Goal: Task Accomplishment & Management: Complete application form

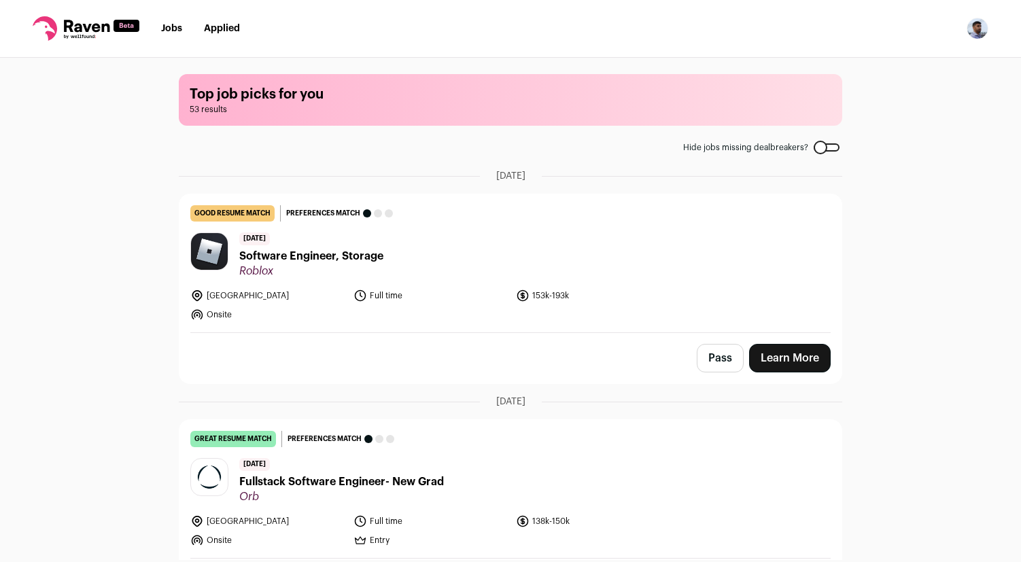
scroll to position [127, 0]
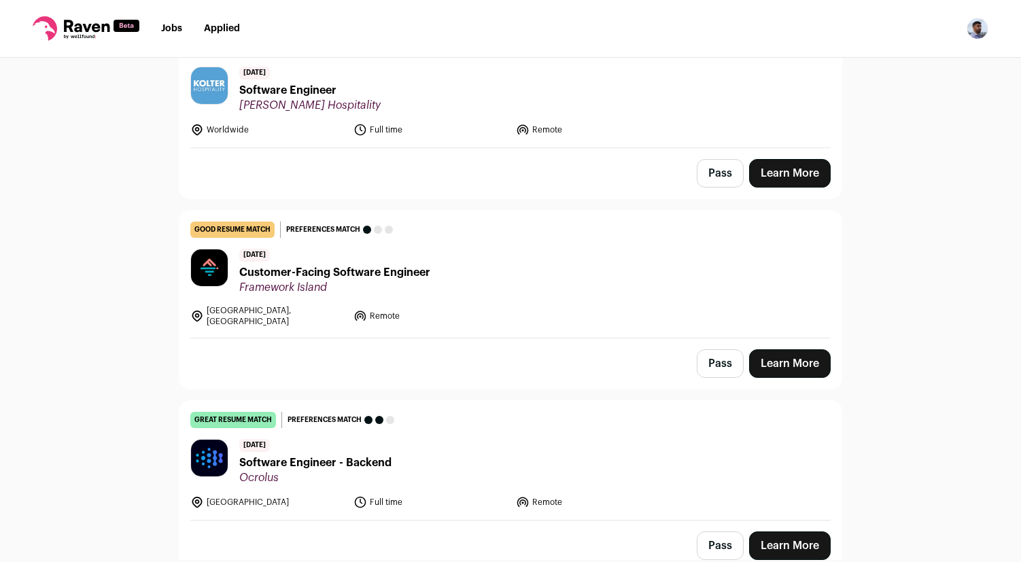
scroll to position [1209, 0]
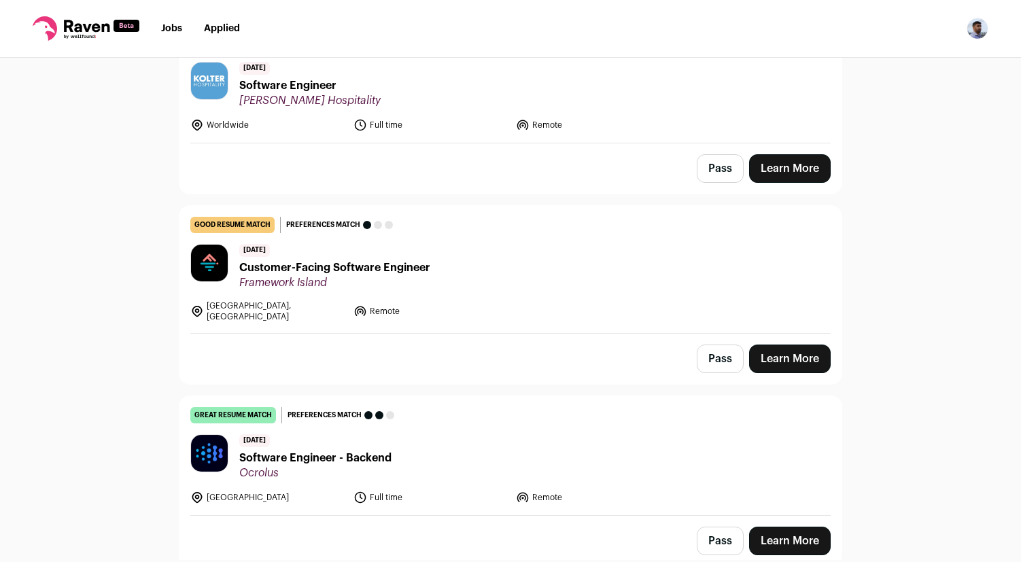
click at [783, 165] on link "Learn More" at bounding box center [790, 168] width 82 height 29
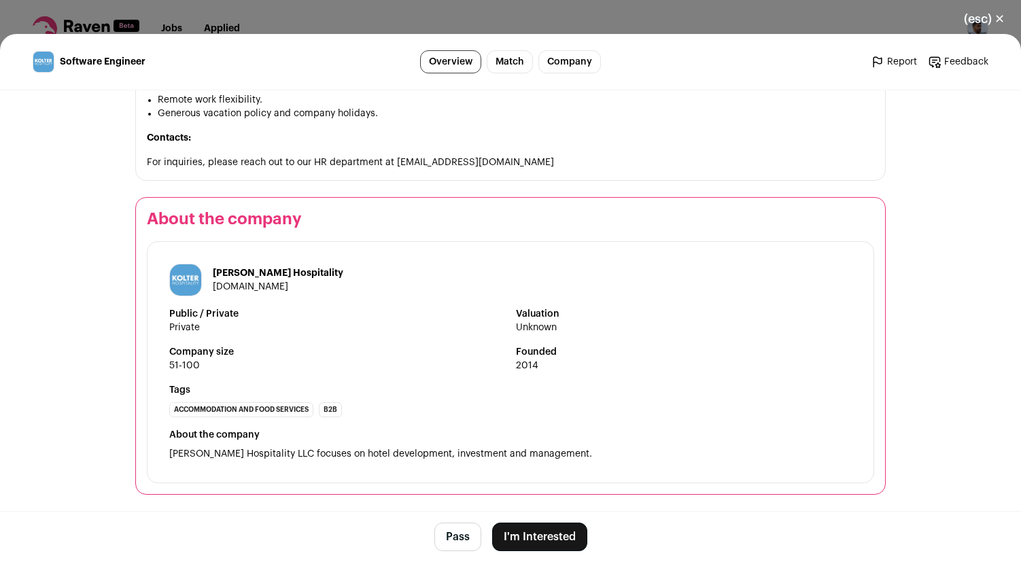
scroll to position [955, 0]
click at [546, 530] on button "I'm Interested" at bounding box center [539, 537] width 95 height 29
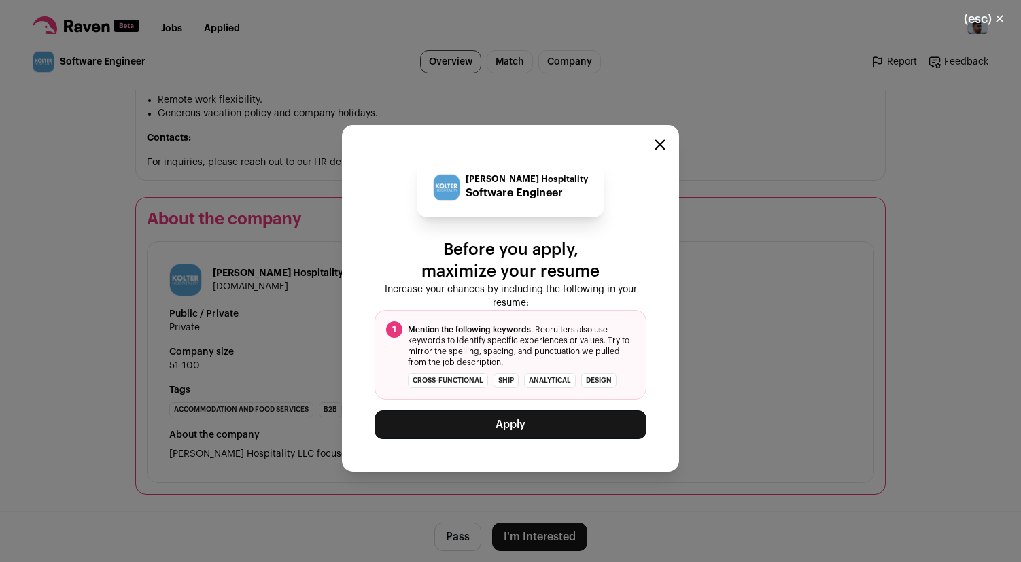
click at [564, 426] on button "Apply" at bounding box center [511, 425] width 272 height 29
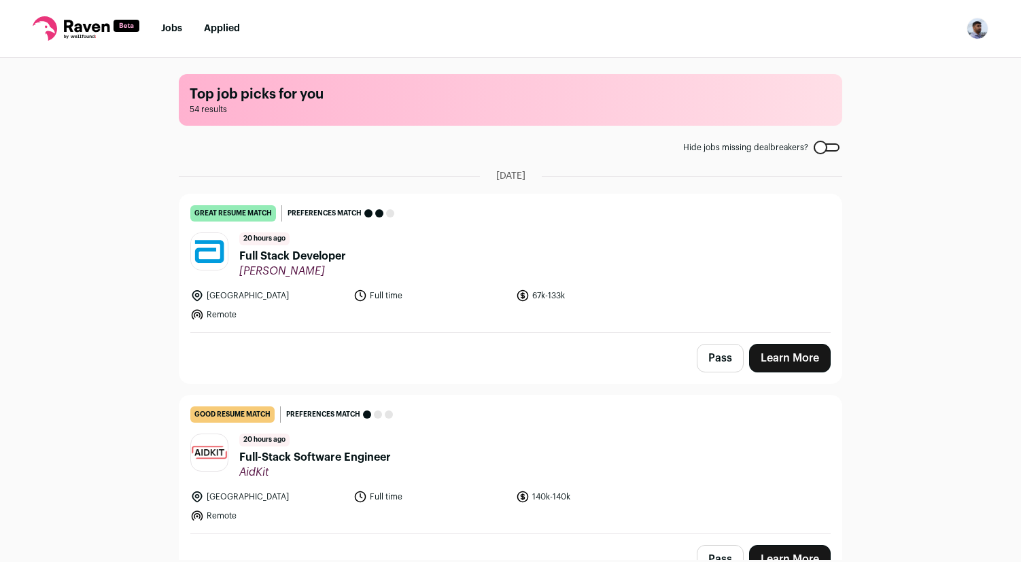
scroll to position [25, 0]
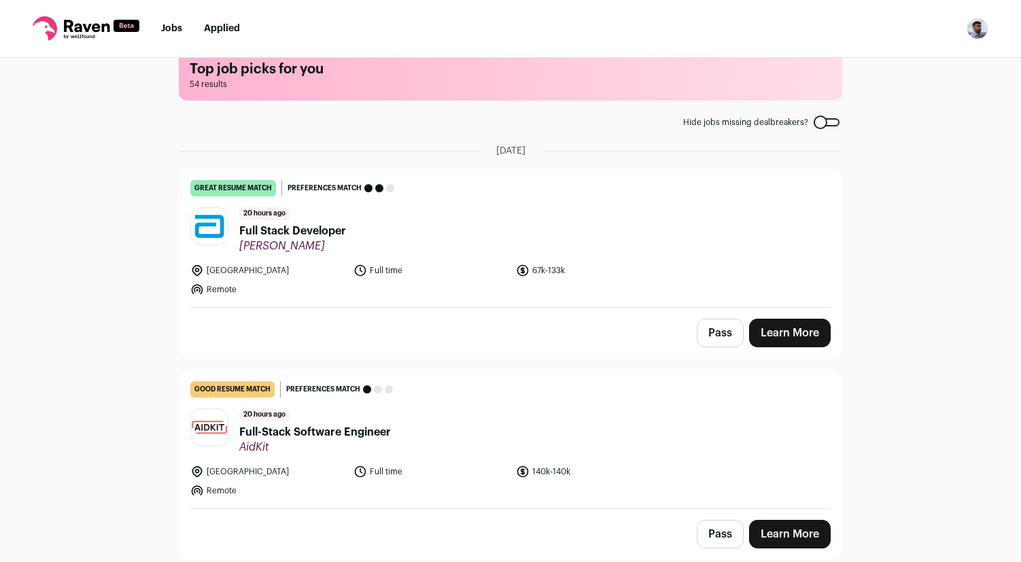
click at [764, 326] on link "Learn More" at bounding box center [790, 333] width 82 height 29
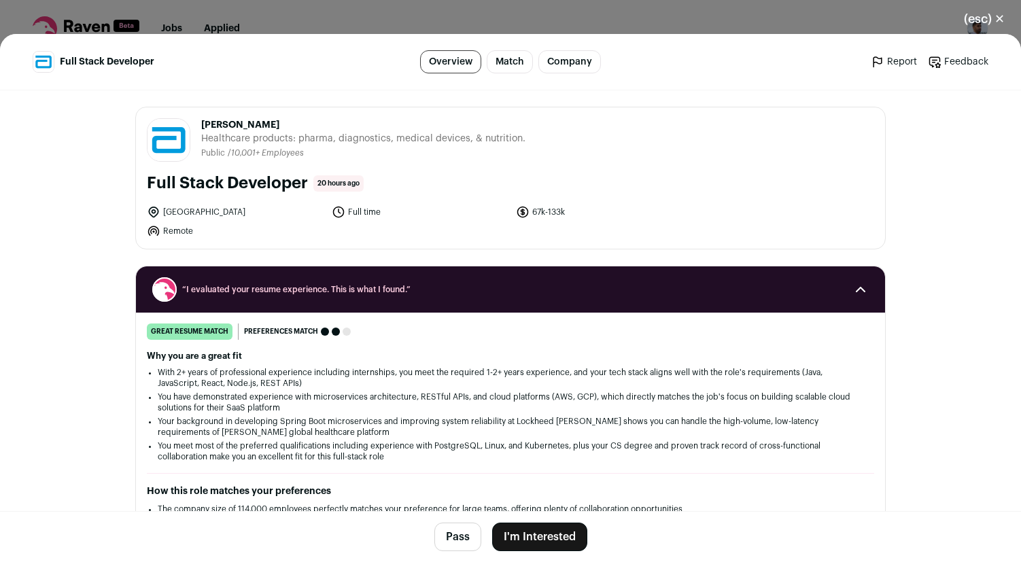
click at [547, 540] on button "I'm Interested" at bounding box center [539, 537] width 95 height 29
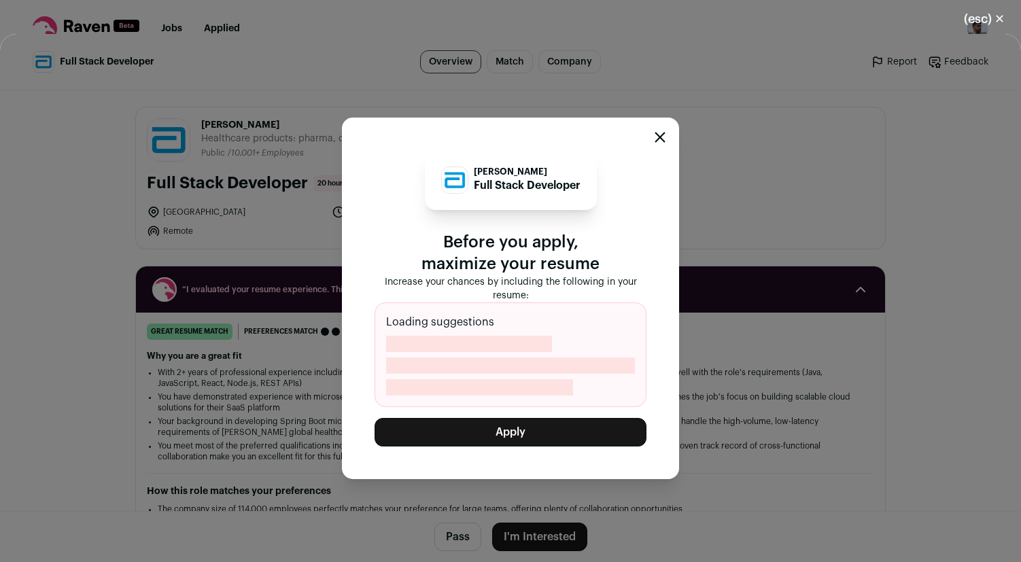
click at [551, 429] on button "Apply" at bounding box center [511, 432] width 272 height 29
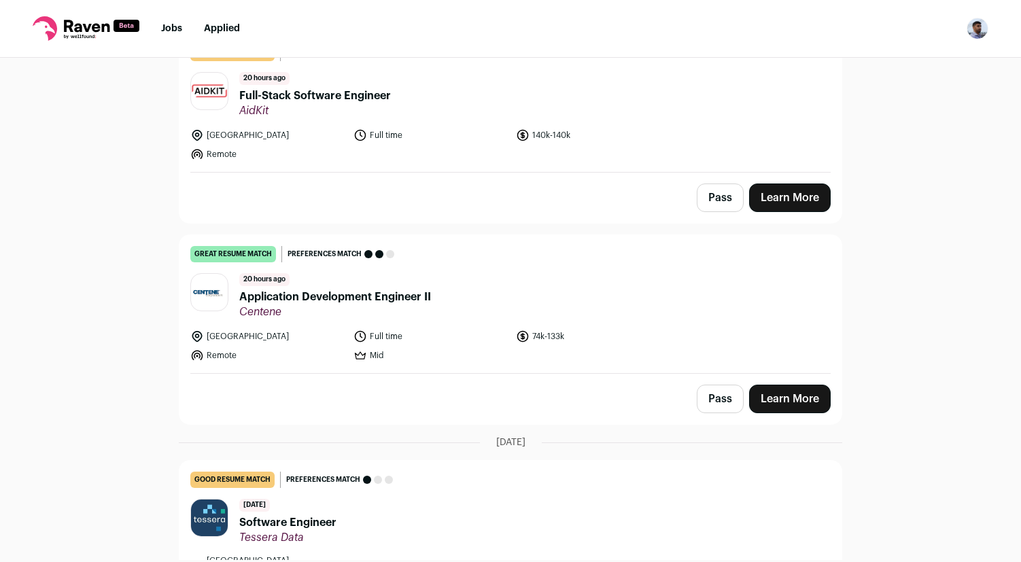
scroll to position [163, 0]
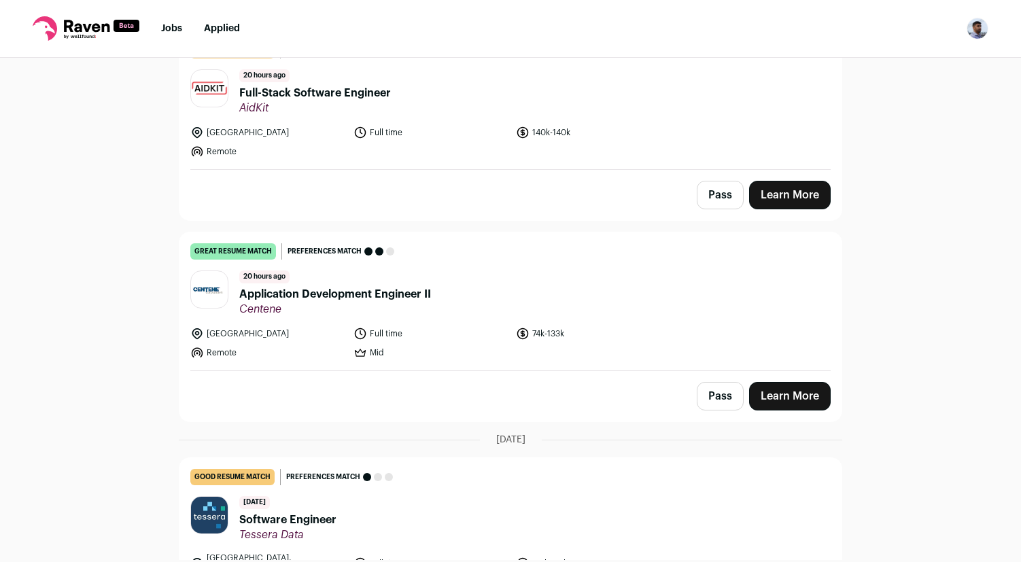
click at [780, 193] on link "Learn More" at bounding box center [790, 195] width 82 height 29
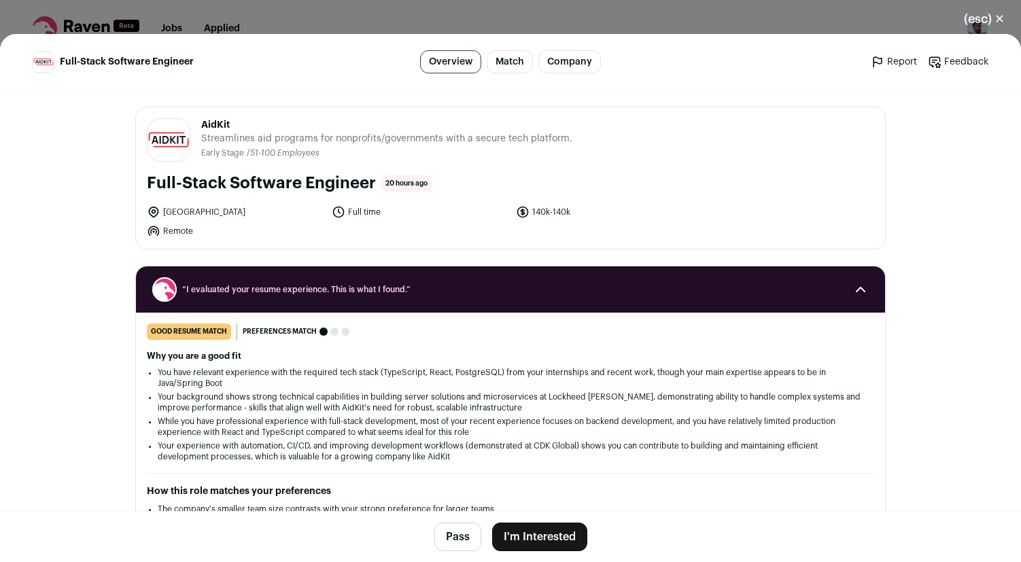
click at [517, 537] on button "I'm Interested" at bounding box center [539, 537] width 95 height 29
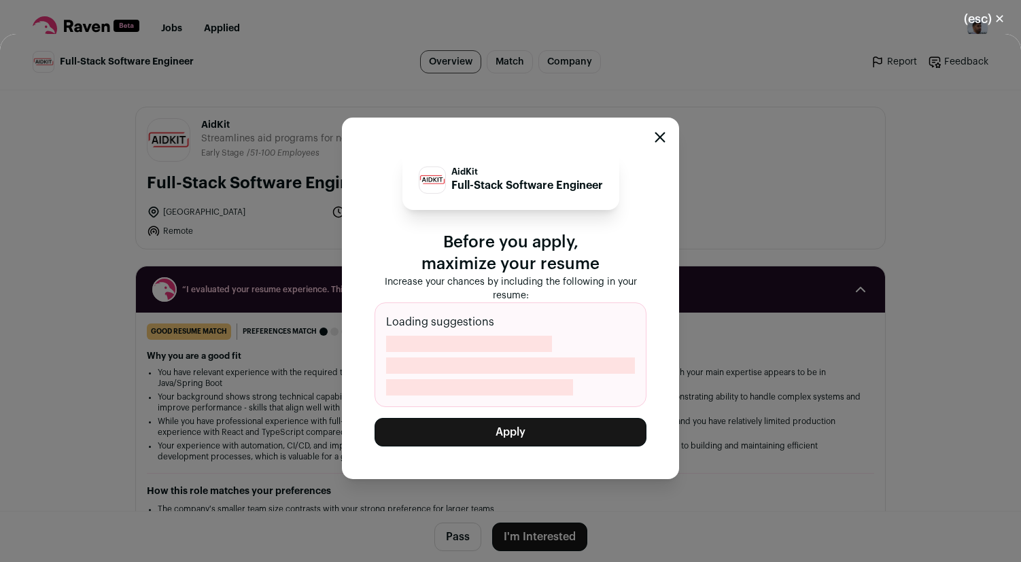
click at [533, 427] on button "Apply" at bounding box center [511, 432] width 272 height 29
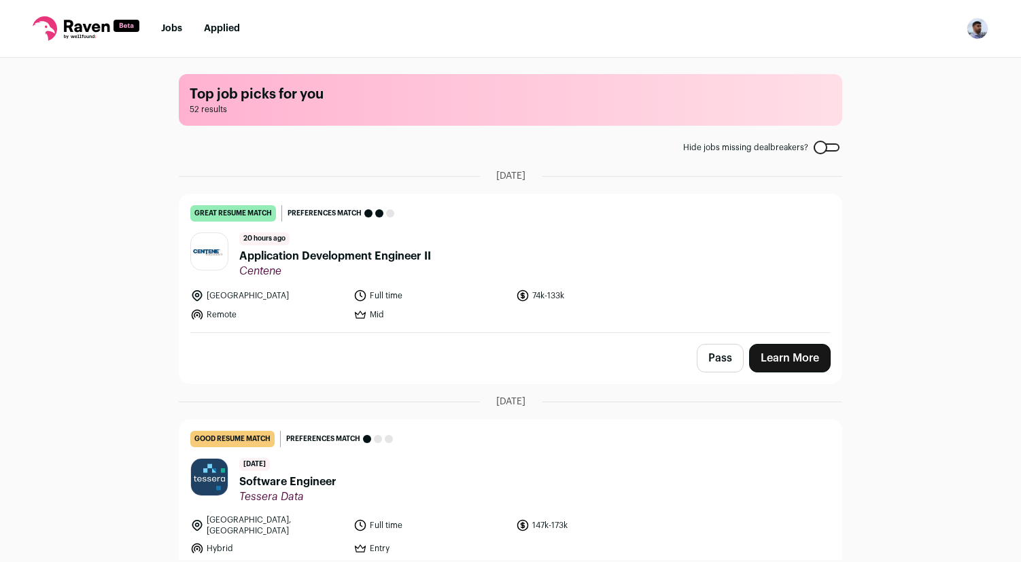
click at [210, 27] on link "Applied" at bounding box center [222, 29] width 36 height 10
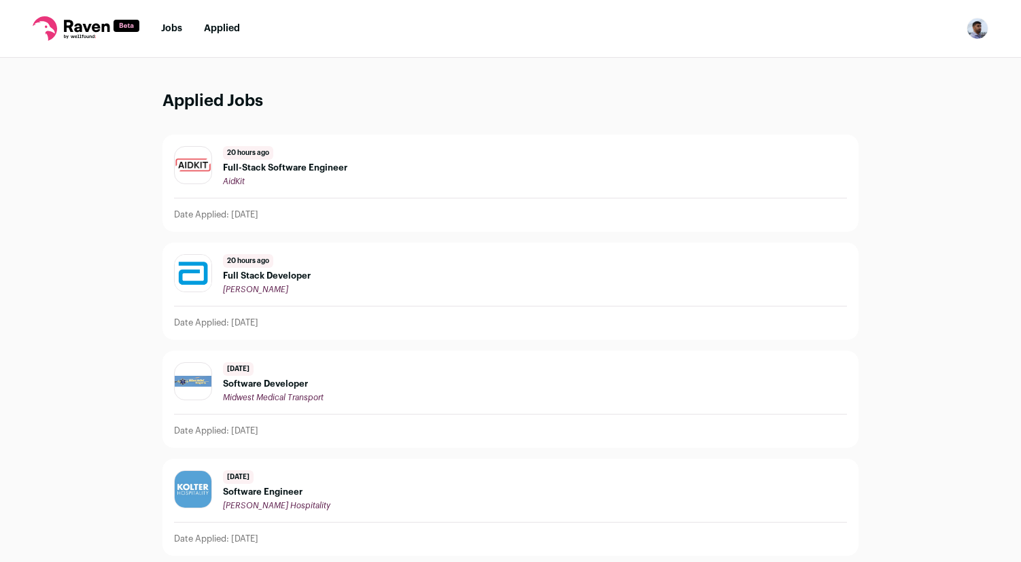
click at [316, 175] on div "20 hours ago Full-Stack Software Engineer AidKit" at bounding box center [285, 166] width 124 height 41
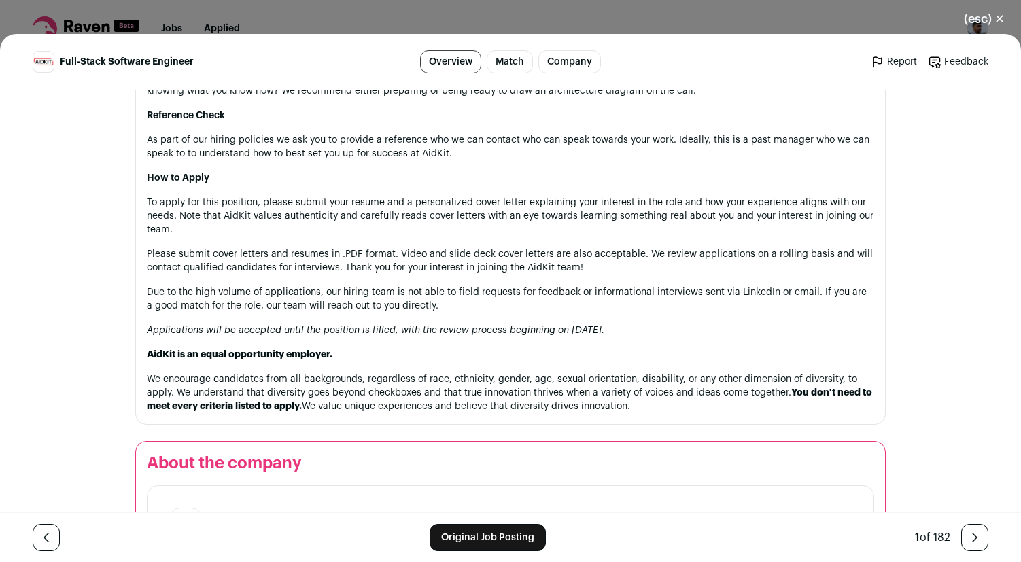
scroll to position [1851, 0]
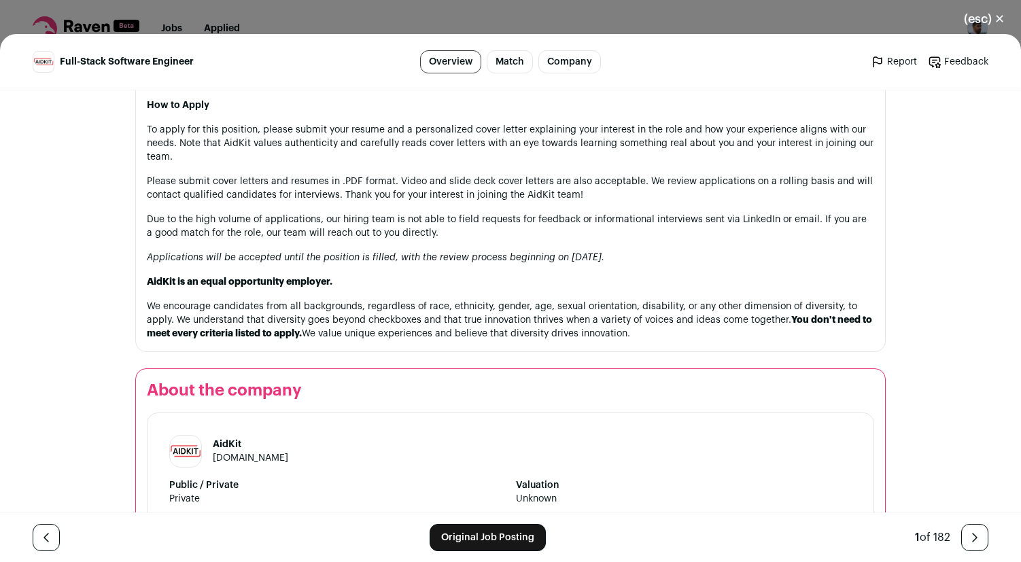
drag, startPoint x: 148, startPoint y: 111, endPoint x: 665, endPoint y: 328, distance: 561.0
copy div "AidKit’s cutting-edge technology transforms complex cash assistance programs in…"
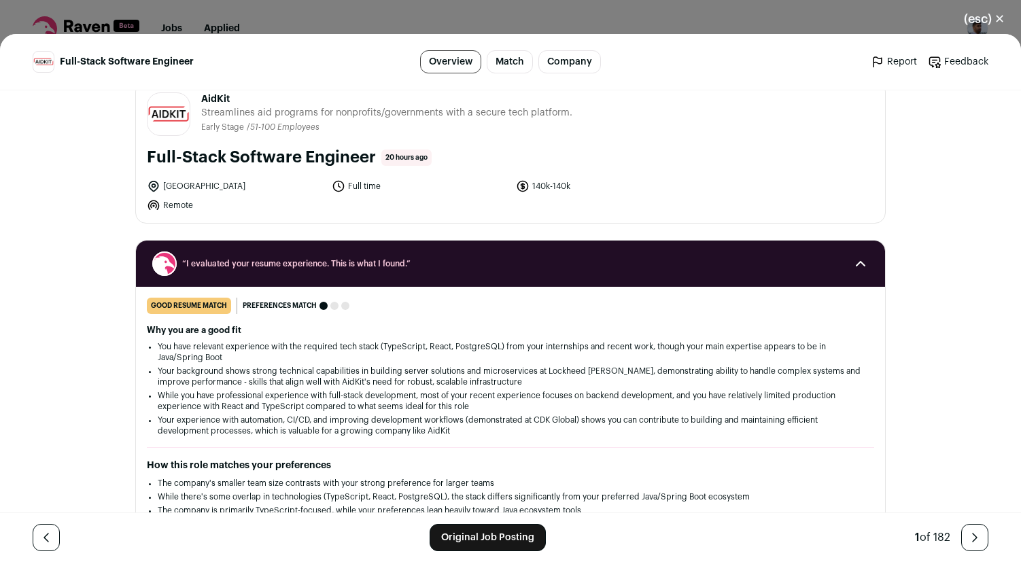
scroll to position [0, 0]
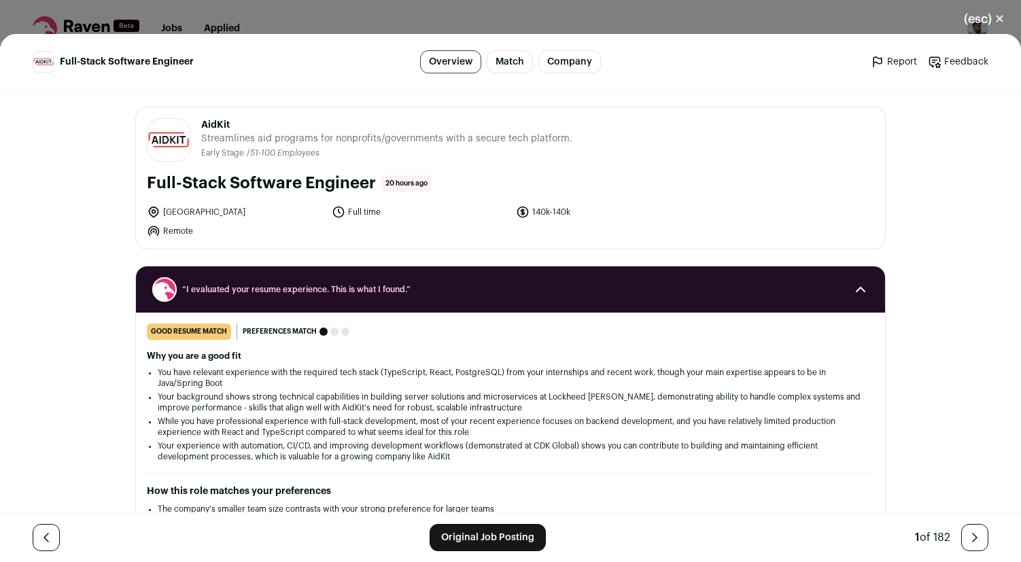
click at [984, 21] on button "(esc) ✕" at bounding box center [984, 19] width 73 height 30
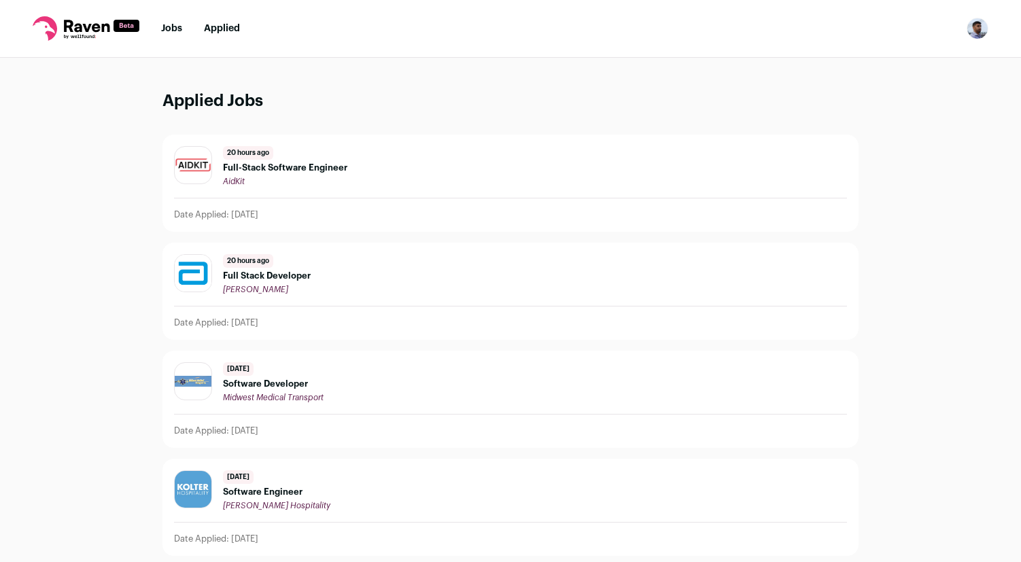
click at [171, 27] on link "Jobs" at bounding box center [171, 29] width 21 height 10
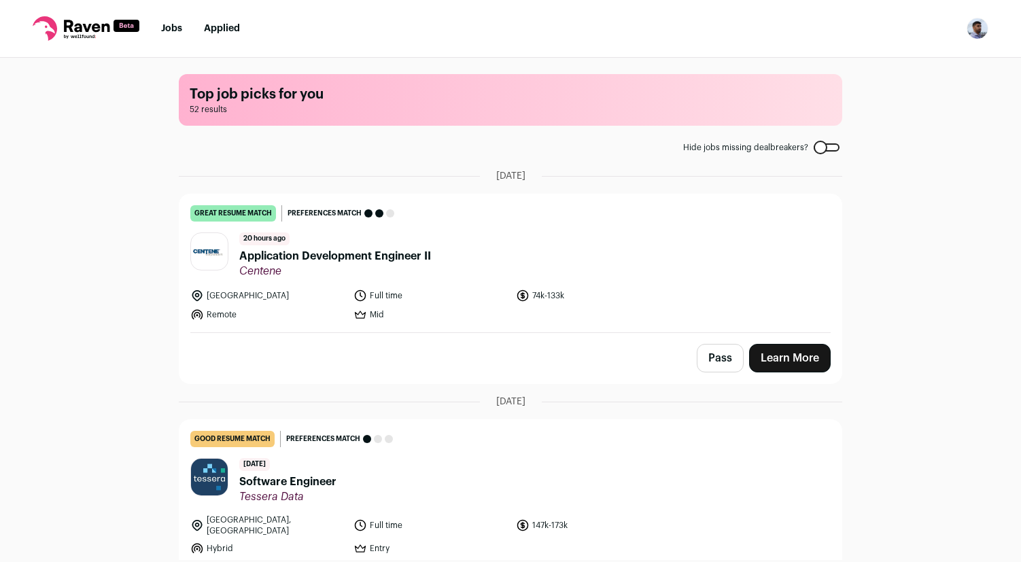
click at [801, 367] on link "Learn More" at bounding box center [790, 358] width 82 height 29
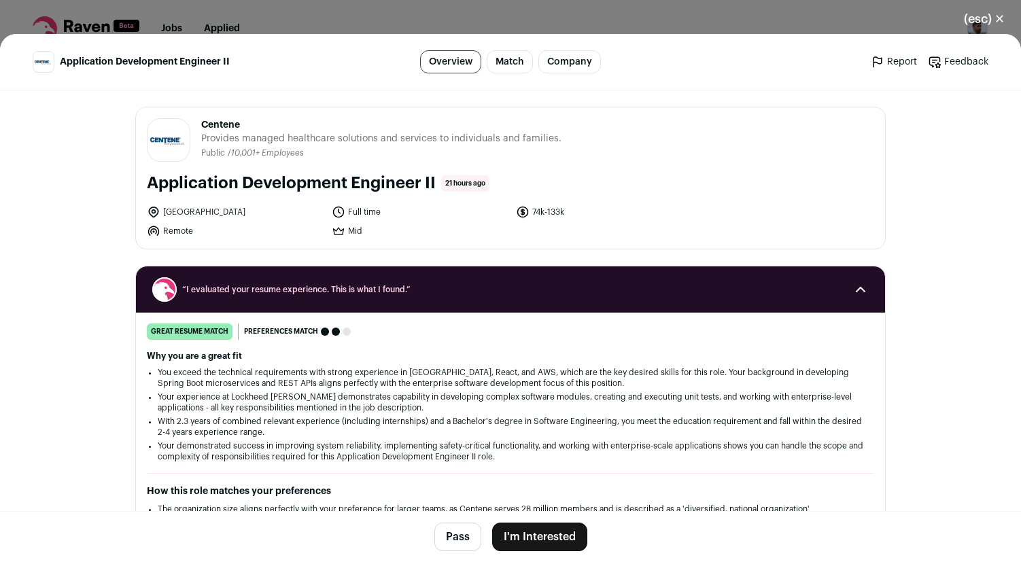
click at [544, 536] on button "I'm Interested" at bounding box center [539, 537] width 95 height 29
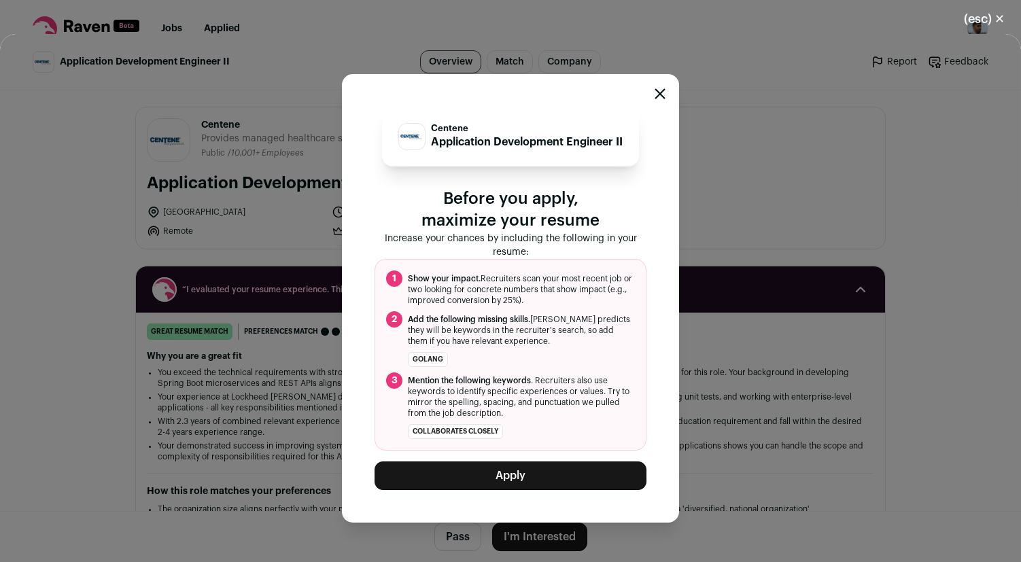
click at [564, 479] on button "Apply" at bounding box center [511, 476] width 272 height 29
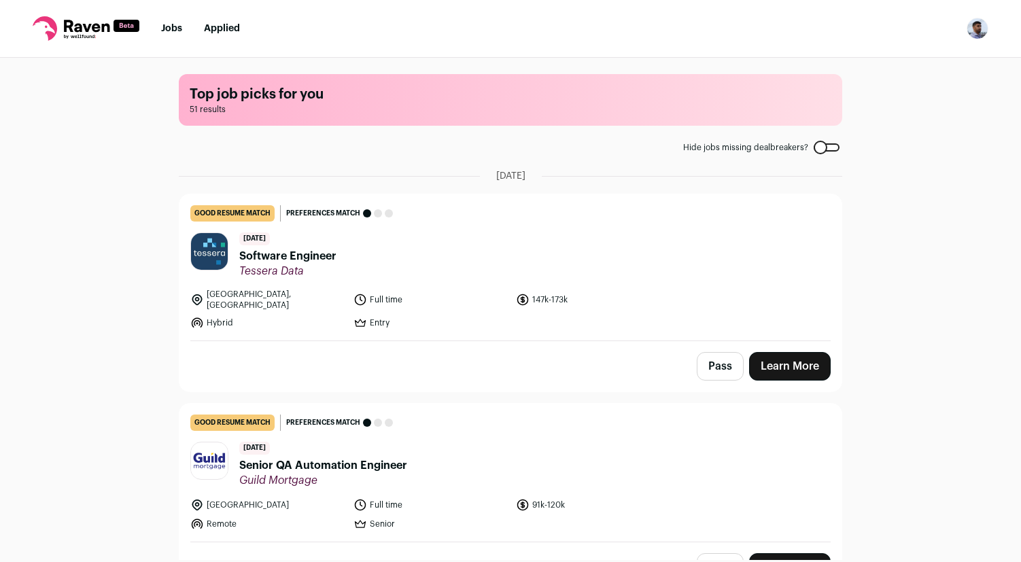
click at [761, 360] on link "Learn More" at bounding box center [790, 366] width 82 height 29
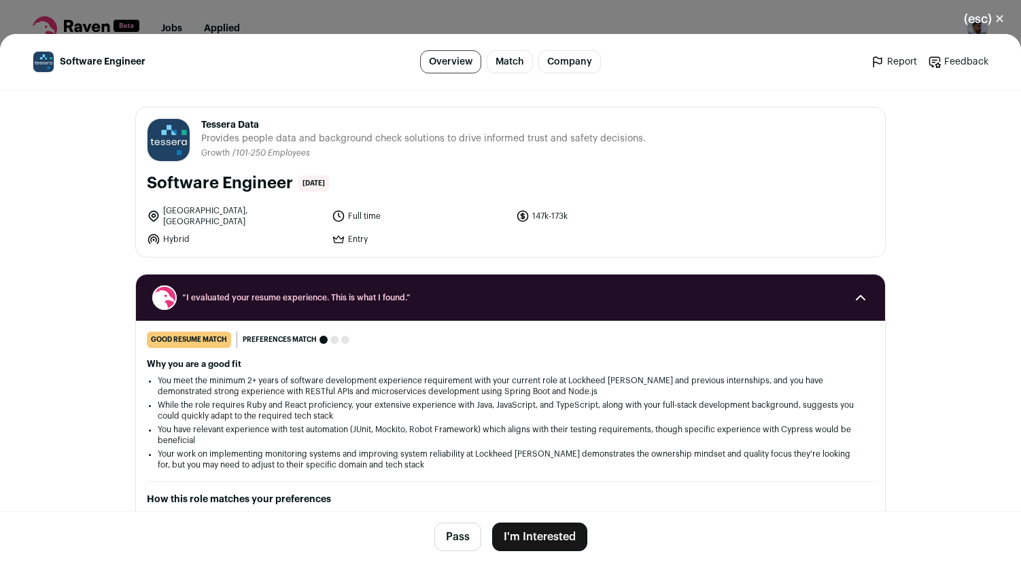
click at [519, 539] on button "I'm Interested" at bounding box center [539, 537] width 95 height 29
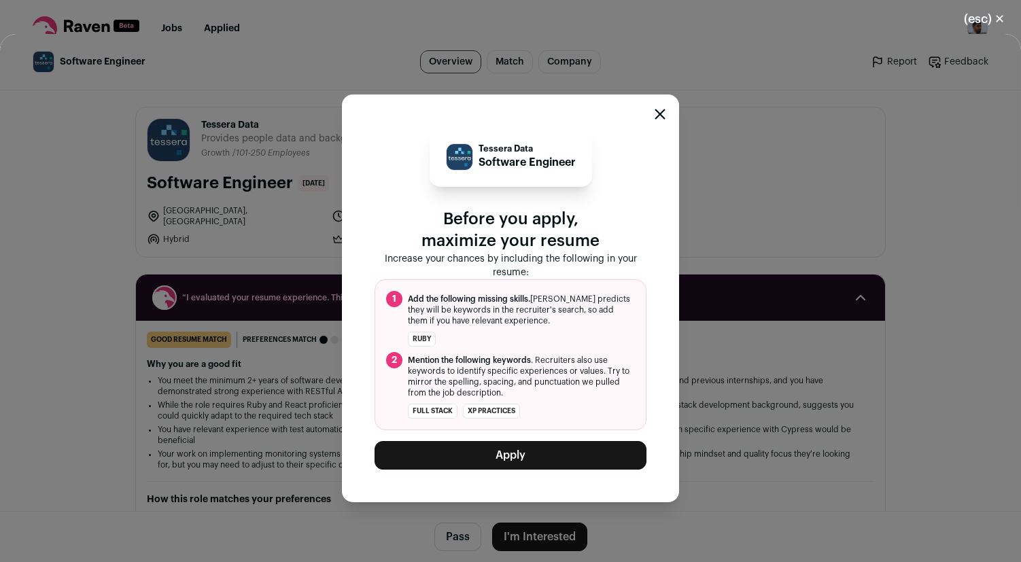
click at [509, 441] on div "Tessera Data Software Engineer Before you apply, maximize your resume Increase …" at bounding box center [511, 298] width 272 height 343
click at [504, 448] on button "Apply" at bounding box center [511, 455] width 272 height 29
